Goal: Task Accomplishment & Management: Complete application form

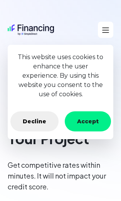
click at [91, 120] on button "Accept" at bounding box center [88, 121] width 46 height 20
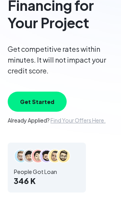
scroll to position [116, 0]
click at [39, 99] on button "Get Started" at bounding box center [37, 101] width 59 height 20
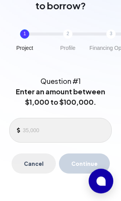
scroll to position [75, 0]
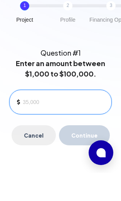
click at [23, 133] on input at bounding box center [64, 130] width 83 height 12
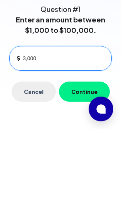
type input "30,000"
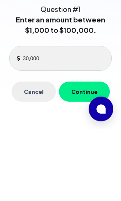
click at [84, 153] on button "Continue" at bounding box center [84, 163] width 51 height 20
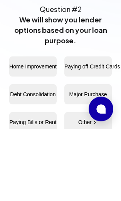
scroll to position [147, 0]
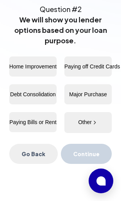
click at [34, 60] on button "Home Improvement" at bounding box center [32, 66] width 47 height 20
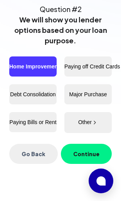
click at [86, 150] on button "Continue" at bounding box center [86, 153] width 51 height 20
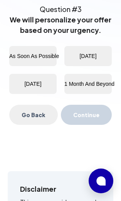
click at [92, 56] on button "[DATE]" at bounding box center [87, 56] width 47 height 20
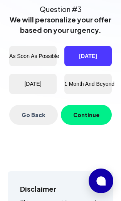
click at [83, 112] on button "Continue" at bounding box center [86, 114] width 51 height 20
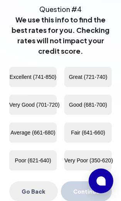
click at [93, 74] on button "Great (721-740)" at bounding box center [87, 77] width 47 height 20
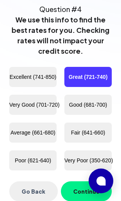
click at [79, 187] on button "Continue" at bounding box center [86, 191] width 51 height 20
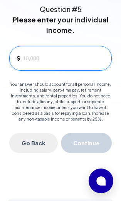
click at [24, 59] on input at bounding box center [64, 58] width 83 height 12
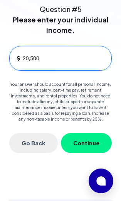
type input "205,000"
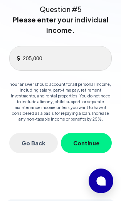
click at [87, 140] on button "Continue" at bounding box center [86, 143] width 51 height 20
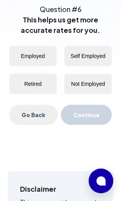
click at [35, 51] on button "Employed" at bounding box center [32, 56] width 47 height 20
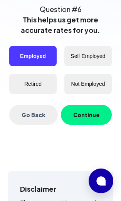
click at [87, 110] on button "Continue" at bounding box center [86, 114] width 51 height 20
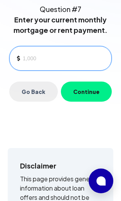
click at [23, 64] on input at bounding box center [64, 58] width 83 height 12
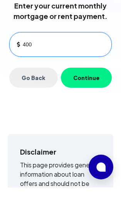
type input "4,000"
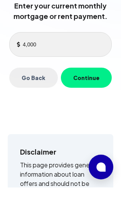
click at [86, 88] on button "Continue" at bounding box center [86, 91] width 51 height 20
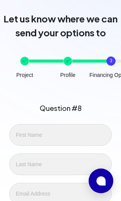
scroll to position [49, 0]
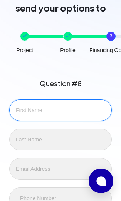
click at [25, 108] on input "text" at bounding box center [60, 110] width 103 height 22
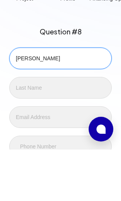
type input "[PERSON_NAME]"
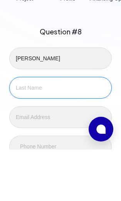
click at [20, 128] on input "text" at bounding box center [60, 139] width 103 height 22
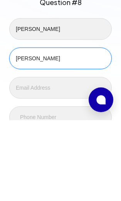
type input "[PERSON_NAME]"
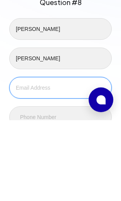
click at [19, 158] on input "text" at bounding box center [60, 169] width 103 height 22
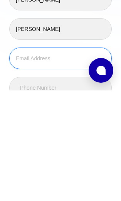
type input "[EMAIL_ADDRESS][DOMAIN_NAME]"
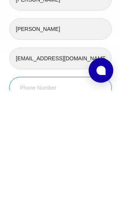
type input "[PHONE_NUMBER]"
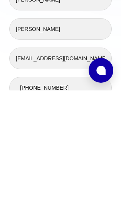
scroll to position [183, 0]
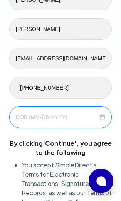
click at [20, 115] on input at bounding box center [57, 117] width 83 height 8
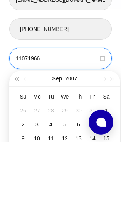
type input "11071966"
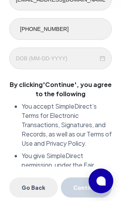
scroll to position [241, 0]
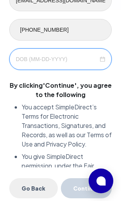
click at [53, 57] on input at bounding box center [57, 59] width 83 height 8
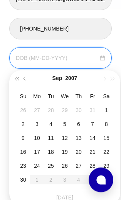
click at [106, 54] on div at bounding box center [60, 59] width 103 height 22
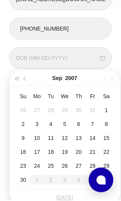
click at [14, 78] on button "button" at bounding box center [16, 78] width 8 height 15
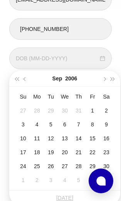
click at [15, 79] on button "button" at bounding box center [16, 78] width 8 height 15
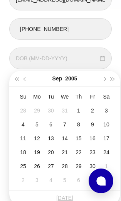
click at [14, 79] on button "button" at bounding box center [16, 78] width 8 height 15
click at [15, 80] on button "button" at bounding box center [16, 78] width 8 height 15
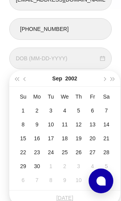
click at [17, 80] on button "button" at bounding box center [16, 78] width 8 height 15
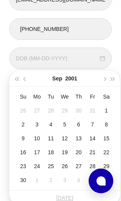
click at [16, 80] on button "button" at bounding box center [16, 78] width 8 height 15
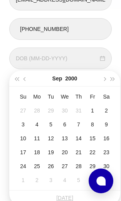
click at [16, 81] on button "button" at bounding box center [16, 78] width 8 height 15
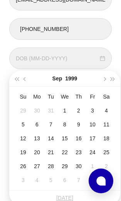
click at [16, 81] on button "button" at bounding box center [16, 78] width 8 height 15
click at [15, 80] on button "button" at bounding box center [16, 78] width 8 height 15
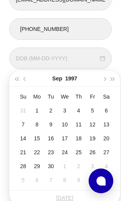
click at [15, 79] on button "button" at bounding box center [16, 78] width 8 height 15
click at [15, 80] on button "button" at bounding box center [16, 78] width 8 height 15
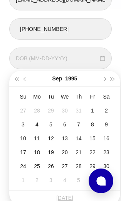
click at [15, 80] on button "button" at bounding box center [16, 78] width 8 height 15
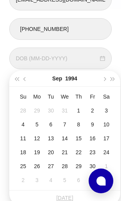
click at [15, 81] on button "button" at bounding box center [16, 78] width 8 height 15
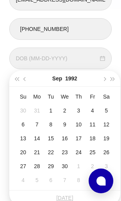
click at [15, 81] on button "button" at bounding box center [16, 78] width 8 height 15
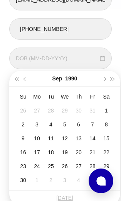
click at [15, 80] on button "button" at bounding box center [16, 78] width 8 height 15
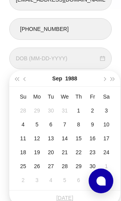
click at [15, 80] on button "button" at bounding box center [16, 78] width 8 height 15
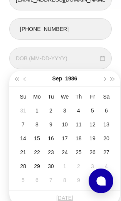
click at [15, 81] on button "button" at bounding box center [16, 78] width 8 height 15
click at [15, 80] on button "button" at bounding box center [16, 78] width 8 height 15
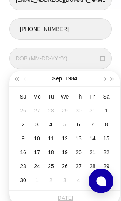
click at [14, 81] on button "button" at bounding box center [16, 78] width 8 height 15
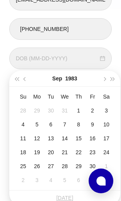
click at [13, 81] on button "button" at bounding box center [16, 78] width 8 height 15
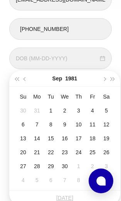
click at [13, 81] on button "button" at bounding box center [16, 78] width 8 height 15
click at [14, 83] on button "button" at bounding box center [16, 78] width 8 height 15
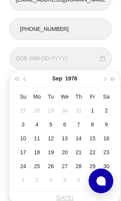
click at [12, 81] on button "button" at bounding box center [16, 78] width 8 height 15
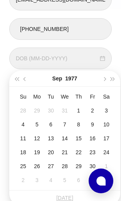
click at [12, 81] on button "button" at bounding box center [16, 78] width 8 height 15
click at [13, 83] on button "button" at bounding box center [16, 78] width 8 height 15
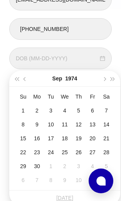
click at [13, 81] on button "button" at bounding box center [16, 78] width 8 height 15
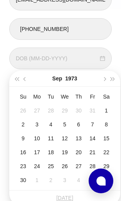
click at [13, 81] on button "button" at bounding box center [16, 78] width 8 height 15
click at [13, 80] on button "button" at bounding box center [16, 78] width 8 height 15
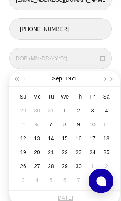
click at [13, 80] on button "button" at bounding box center [16, 78] width 8 height 15
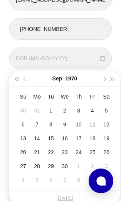
click at [13, 81] on button "button" at bounding box center [16, 78] width 8 height 15
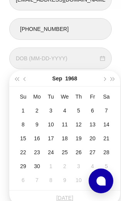
click at [13, 80] on button "button" at bounding box center [16, 78] width 8 height 15
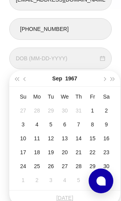
click at [13, 80] on button "button" at bounding box center [16, 78] width 8 height 15
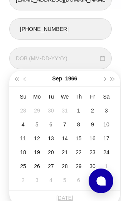
click at [14, 84] on button "button" at bounding box center [16, 78] width 8 height 15
click at [107, 77] on button "button" at bounding box center [104, 78] width 8 height 15
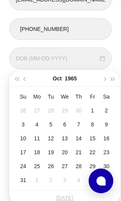
click at [103, 79] on span "button" at bounding box center [104, 79] width 4 height 4
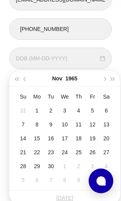
type input "[DATE]"
click at [20, 122] on div "7" at bounding box center [23, 124] width 9 height 9
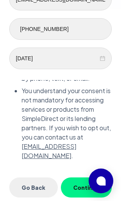
scroll to position [302, 0]
click at [82, 184] on button "Continue" at bounding box center [86, 187] width 51 height 20
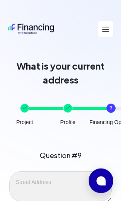
scroll to position [0, 0]
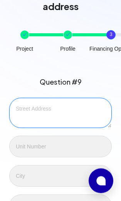
click at [24, 115] on textarea at bounding box center [60, 113] width 103 height 30
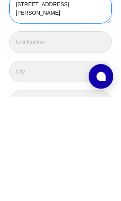
type textarea "[STREET_ADDRESS][PERSON_NAME]"
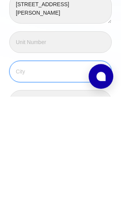
click at [22, 165] on input "text" at bounding box center [60, 176] width 103 height 22
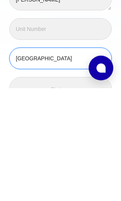
type input "[GEOGRAPHIC_DATA]"
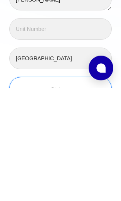
click at [25, 196] on input "search" at bounding box center [60, 202] width 81 height 12
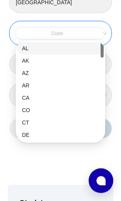
scroll to position [0, 0]
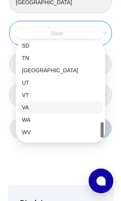
click at [24, 107] on div "VA" at bounding box center [60, 107] width 77 height 8
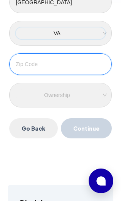
click at [19, 61] on input "text" at bounding box center [60, 64] width 103 height 22
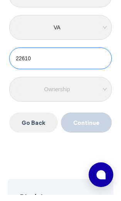
type input "22610"
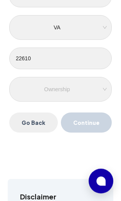
click at [106, 84] on div "Ownership" at bounding box center [60, 89] width 103 height 25
click at [104, 86] on div "Ownership" at bounding box center [60, 89] width 89 height 12
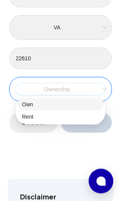
scroll to position [253, 0]
click at [27, 103] on div "Own" at bounding box center [60, 104] width 77 height 8
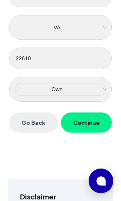
click at [86, 118] on button "Continue" at bounding box center [86, 122] width 51 height 20
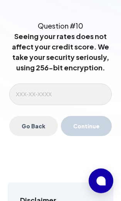
scroll to position [117, 0]
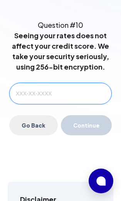
click at [15, 91] on input "text" at bounding box center [60, 94] width 103 height 22
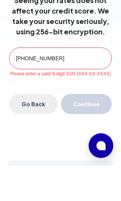
type input "264-45-5732"
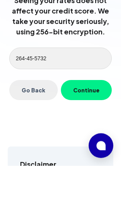
click at [86, 115] on button "Continue" at bounding box center [86, 125] width 51 height 20
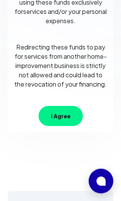
scroll to position [153, 0]
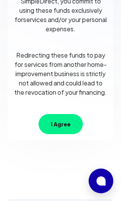
click at [61, 128] on button "I Agree" at bounding box center [61, 124] width 44 height 20
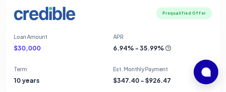
scroll to position [1286, 0]
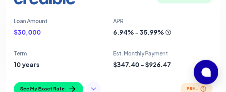
click at [90, 87] on icon at bounding box center [93, 89] width 8 height 8
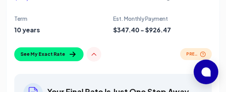
scroll to position [1336, 0]
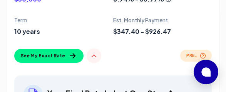
click at [90, 54] on icon at bounding box center [94, 56] width 8 height 8
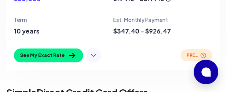
click at [121, 55] on span "Prequalified offer" at bounding box center [193, 55] width 12 height 6
click at [121, 53] on span "Prequalified offer" at bounding box center [193, 55] width 12 height 6
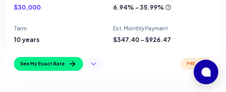
scroll to position [1327, 0]
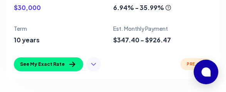
click at [121, 67] on div "Prequalified offer" at bounding box center [197, 64] width 32 height 12
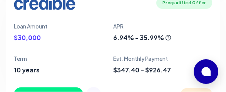
scroll to position [1296, 0]
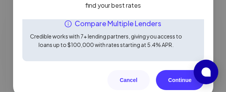
scroll to position [50, 0]
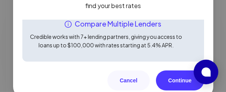
click at [121, 91] on button "Continue" at bounding box center [180, 81] width 48 height 20
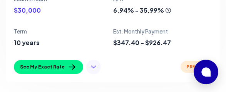
scroll to position [1326, 0]
